Goal: Register for event/course

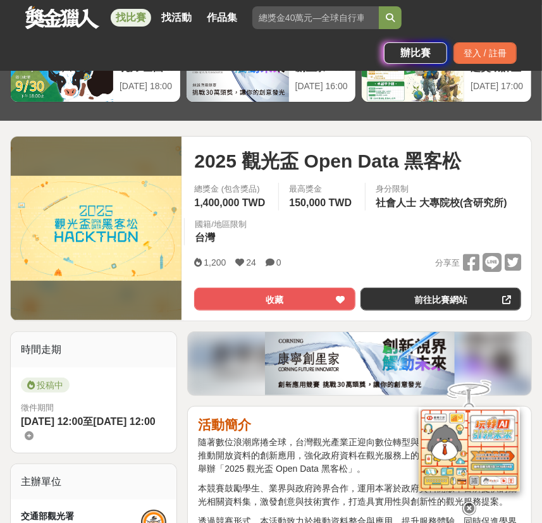
scroll to position [172, 0]
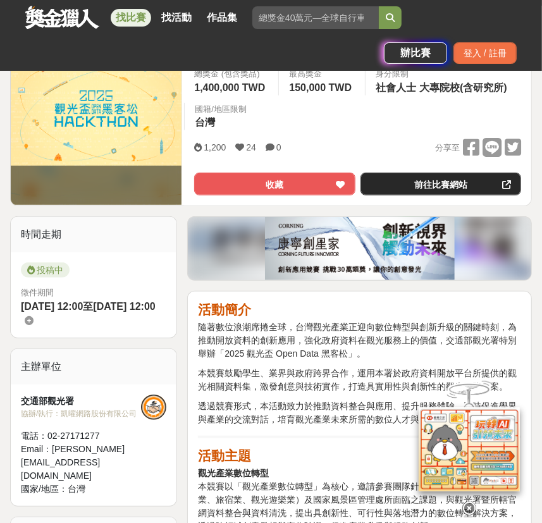
click at [457, 186] on link "前往比賽網站" at bounding box center [440, 183] width 160 height 23
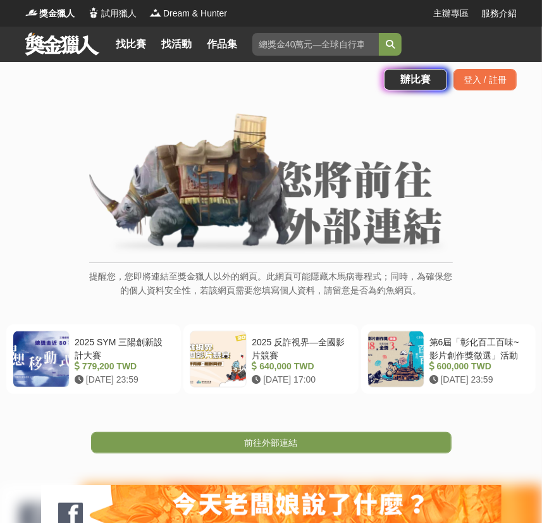
click at [309, 229] on img at bounding box center [270, 184] width 363 height 143
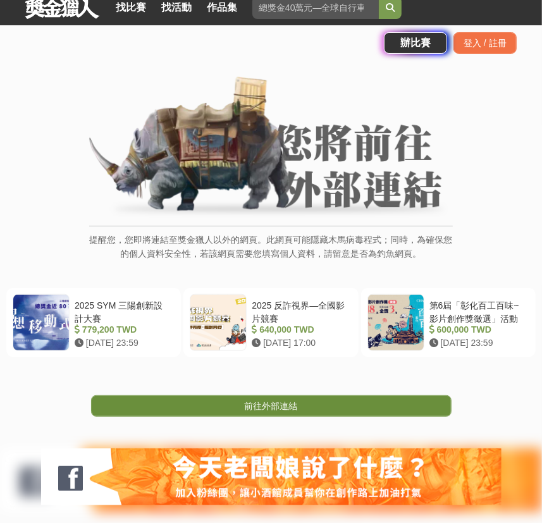
scroll to position [57, 0]
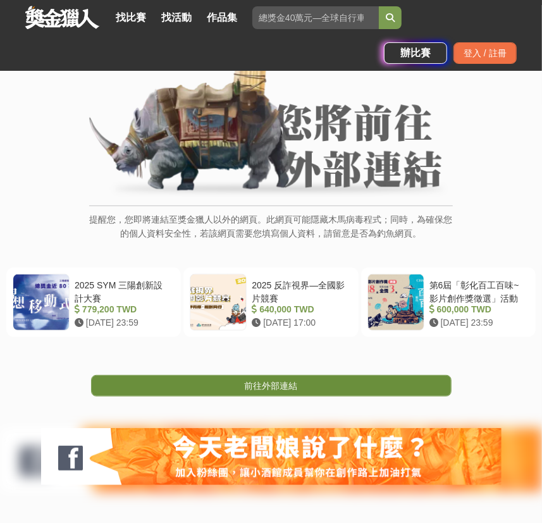
click at [239, 385] on link "前往外部連結" at bounding box center [271, 385] width 360 height 21
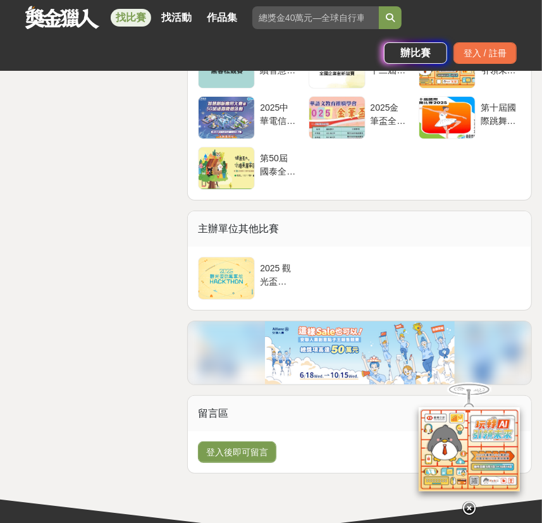
scroll to position [5859, 0]
